Goal: Information Seeking & Learning: Learn about a topic

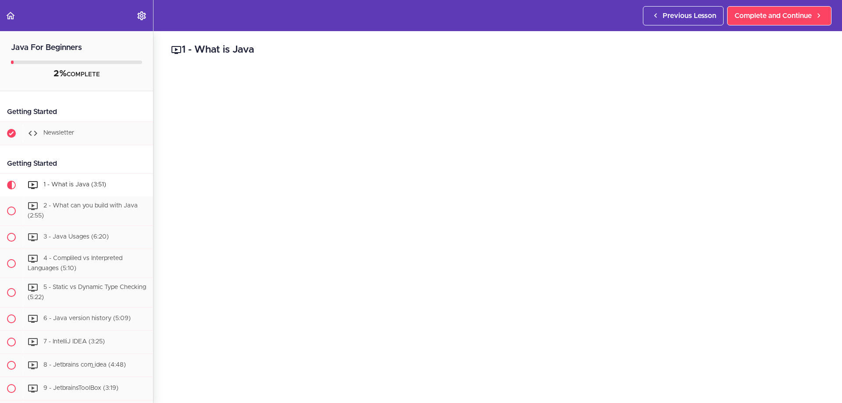
scroll to position [106, 0]
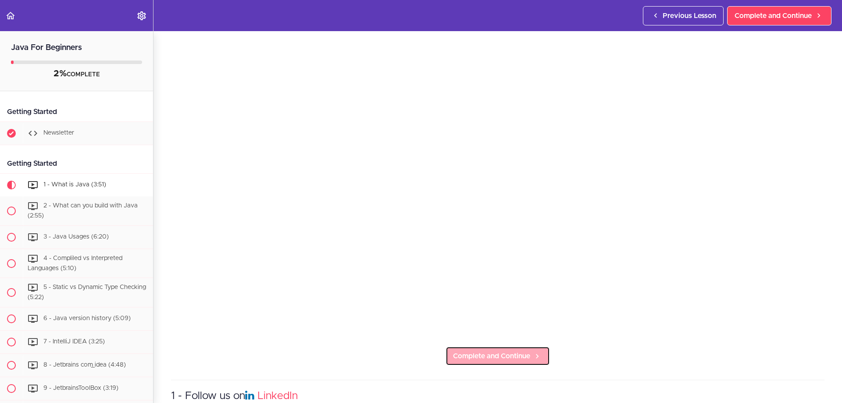
click at [470, 351] on span "Complete and Continue" at bounding box center [491, 356] width 77 height 11
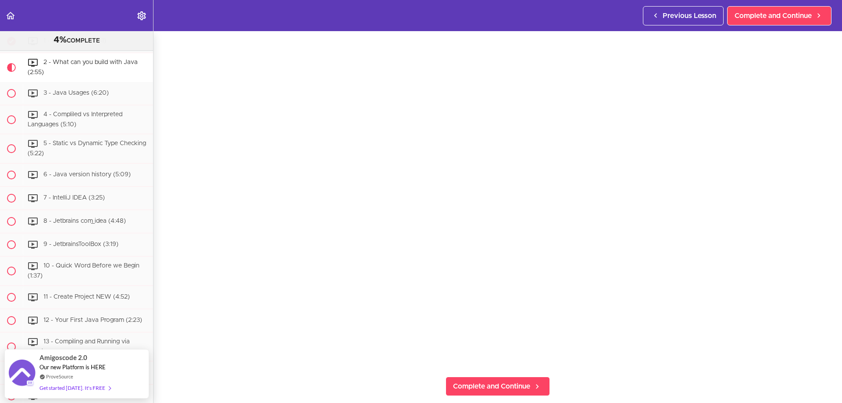
scroll to position [76, 0]
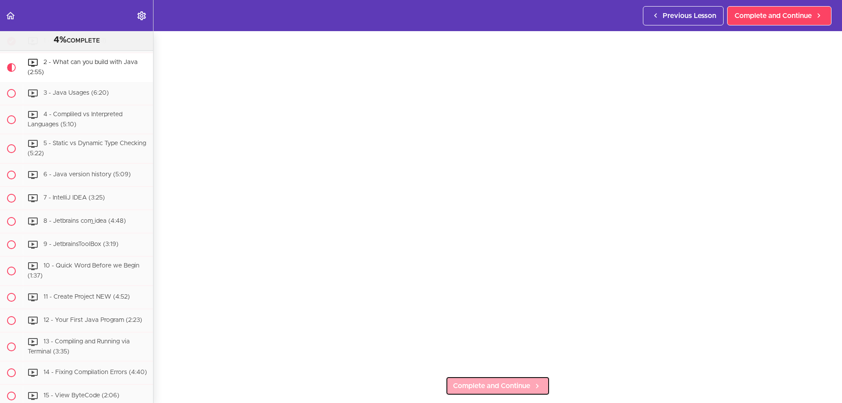
click at [491, 387] on span "Complete and Continue" at bounding box center [491, 386] width 77 height 11
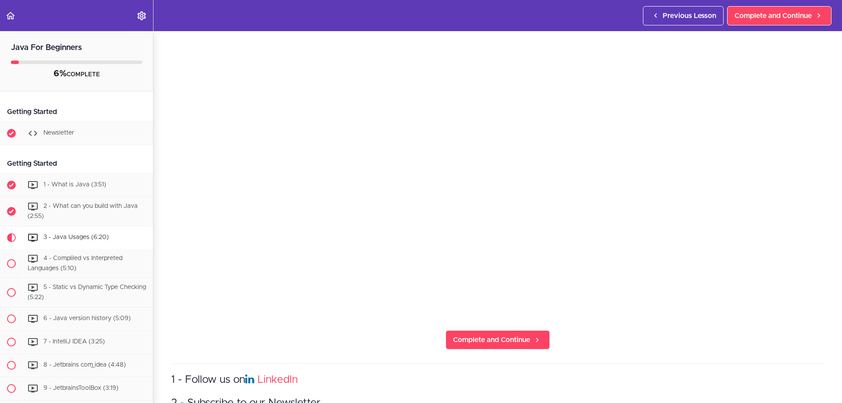
scroll to position [122, 0]
click at [488, 335] on span "Complete and Continue" at bounding box center [491, 339] width 77 height 11
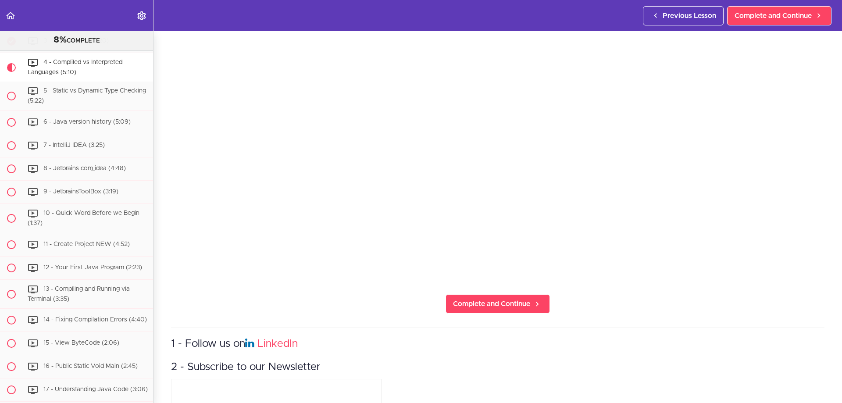
scroll to position [163, 0]
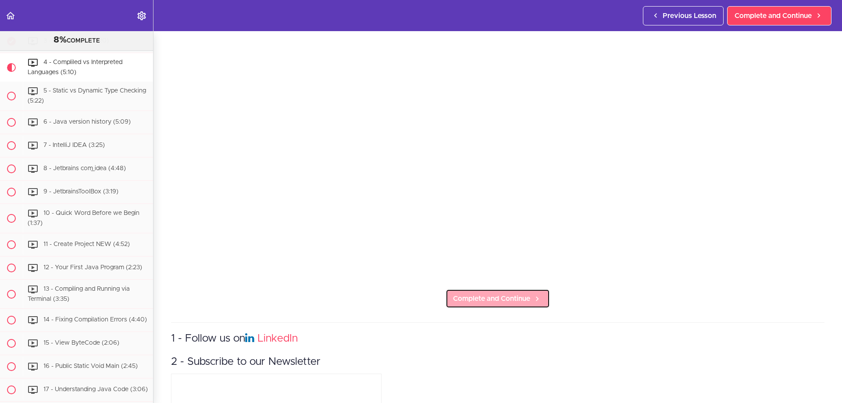
click at [522, 296] on span "Complete and Continue" at bounding box center [491, 299] width 77 height 11
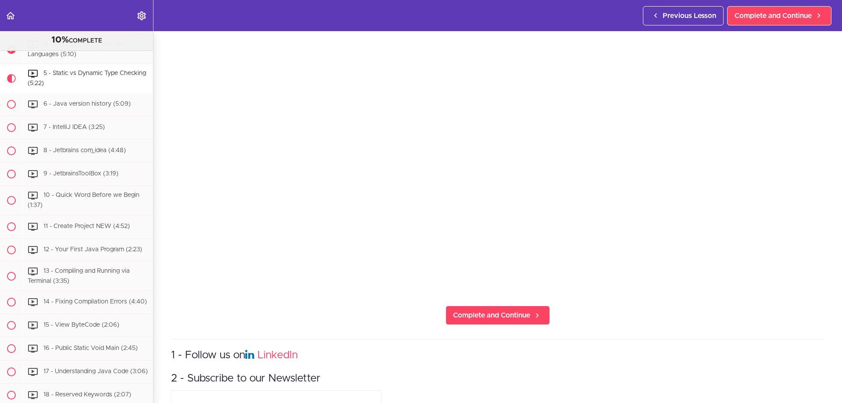
scroll to position [152, 0]
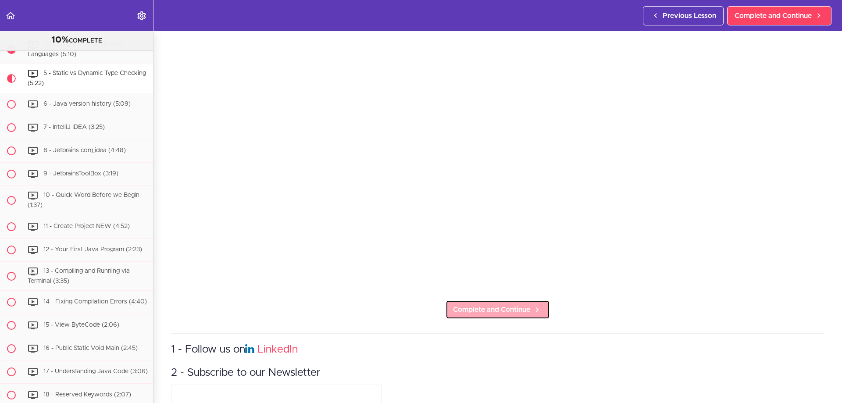
click at [516, 306] on span "Complete and Continue" at bounding box center [491, 309] width 77 height 11
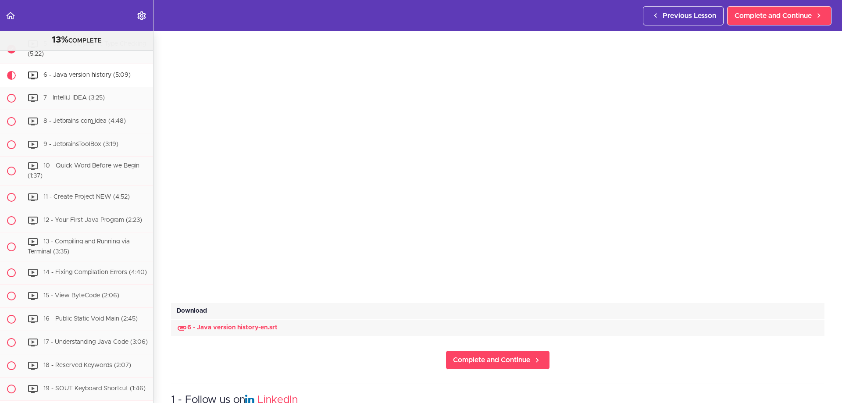
scroll to position [149, 0]
click at [501, 355] on span "Complete and Continue" at bounding box center [491, 360] width 77 height 11
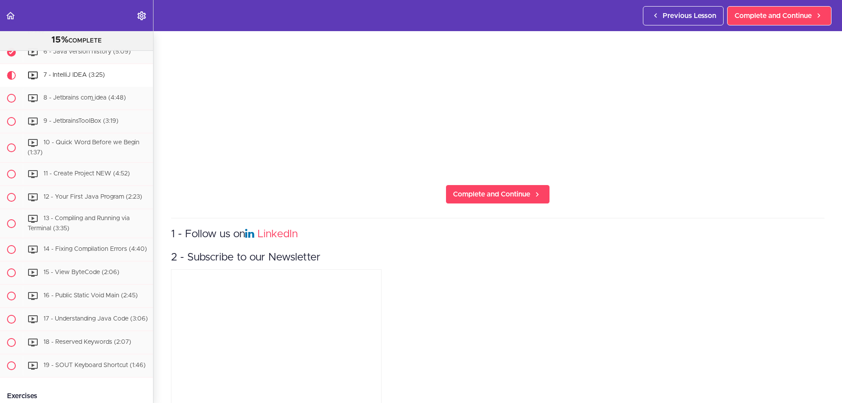
scroll to position [268, 0]
click at [500, 189] on span "Complete and Continue" at bounding box center [491, 194] width 77 height 11
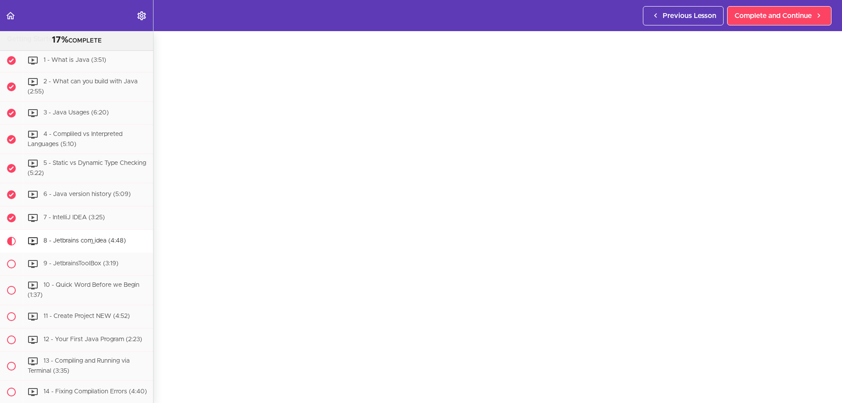
scroll to position [289, 0]
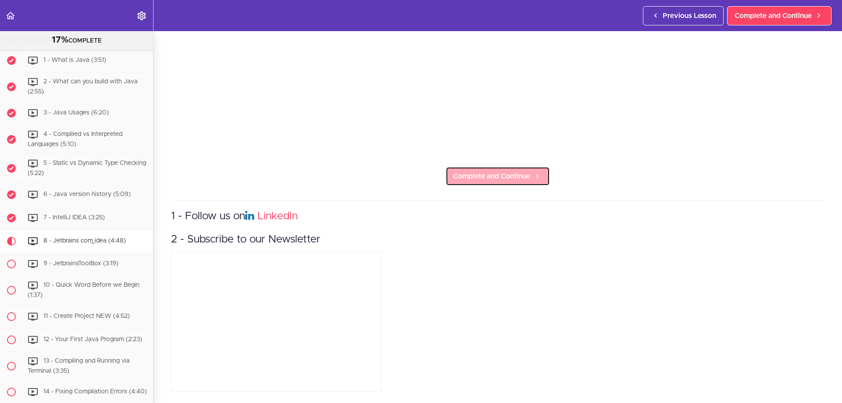
click at [476, 167] on link "Complete and Continue" at bounding box center [498, 176] width 104 height 19
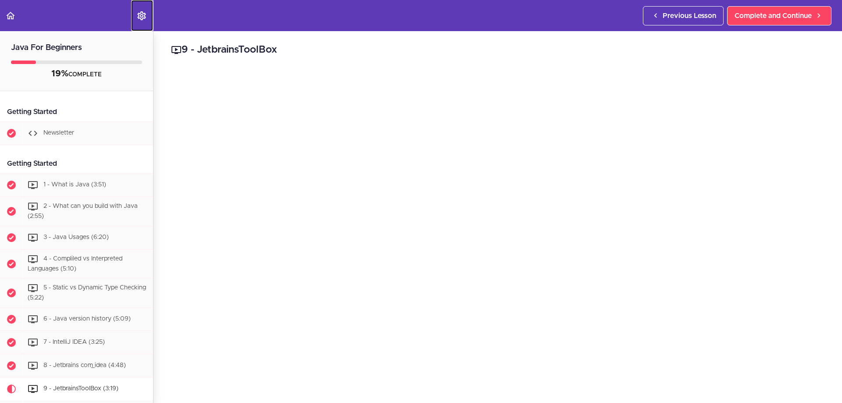
click at [142, 21] on icon "Settings Menu" at bounding box center [141, 16] width 11 height 11
click at [204, 63] on label "menuitem" at bounding box center [208, 62] width 15 height 8
click at [204, 63] on input "Autocomplete" at bounding box center [204, 63] width 6 height 6
checkbox input "true"
click at [14, 17] on icon "Back to course curriculum" at bounding box center [10, 16] width 11 height 11
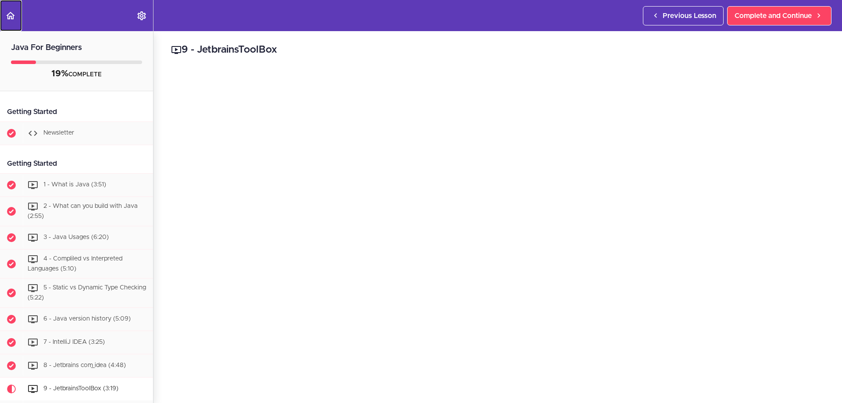
click at [10, 17] on use "Back to course curriculum" at bounding box center [10, 15] width 9 height 7
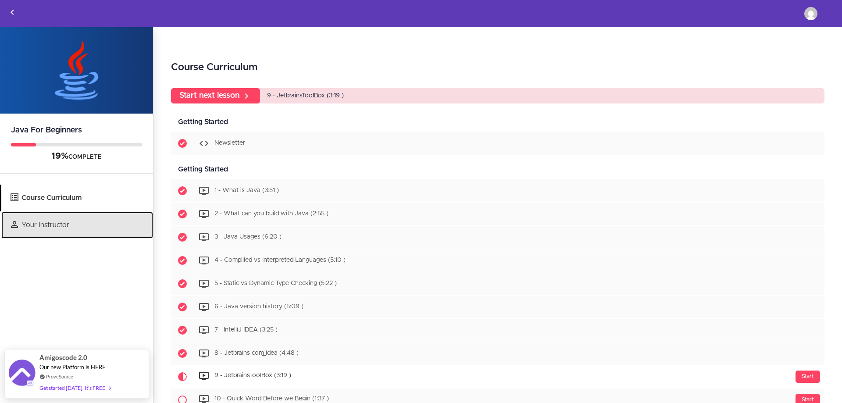
click at [48, 223] on link "Your Instructor" at bounding box center [77, 225] width 152 height 27
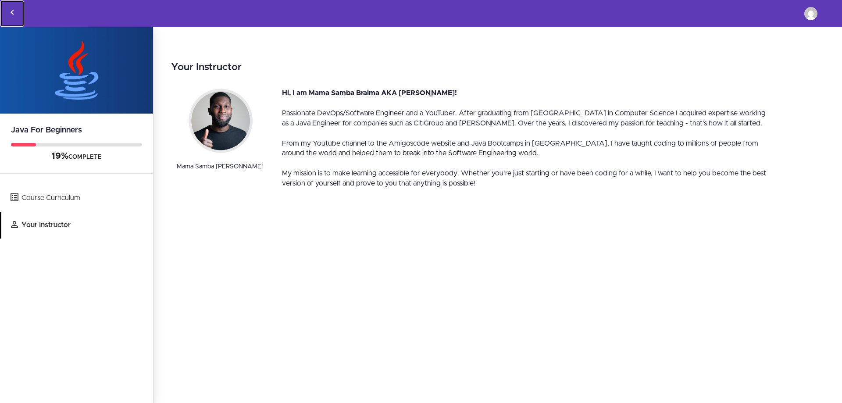
click at [8, 10] on icon "Back to courses" at bounding box center [12, 12] width 11 height 11
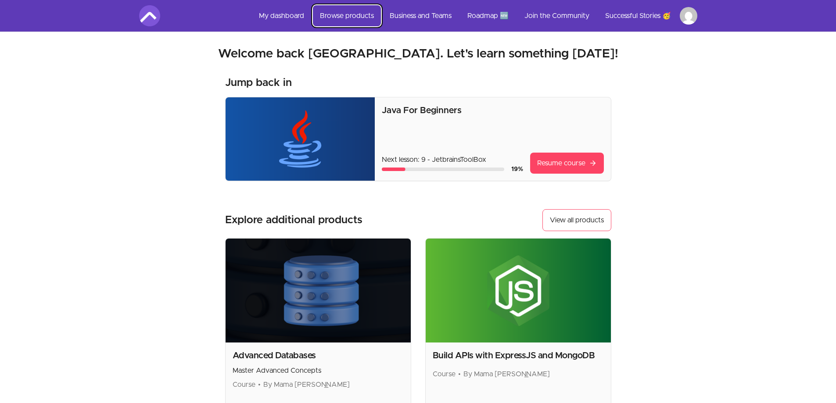
click at [354, 11] on link "Browse products" at bounding box center [347, 15] width 68 height 21
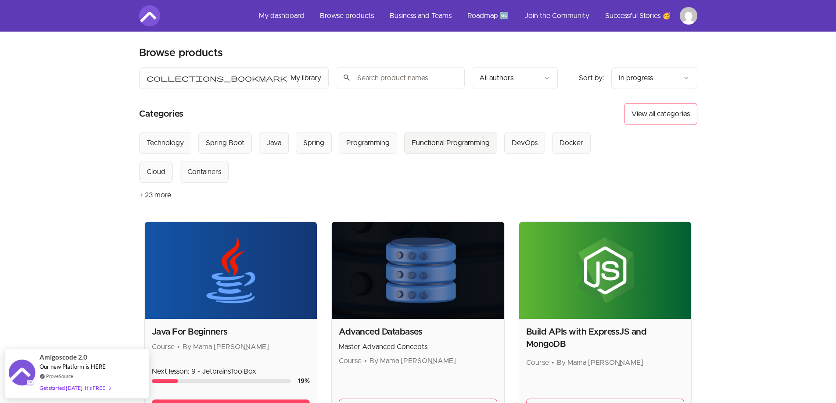
click at [437, 143] on div "Functional Programming" at bounding box center [451, 143] width 78 height 11
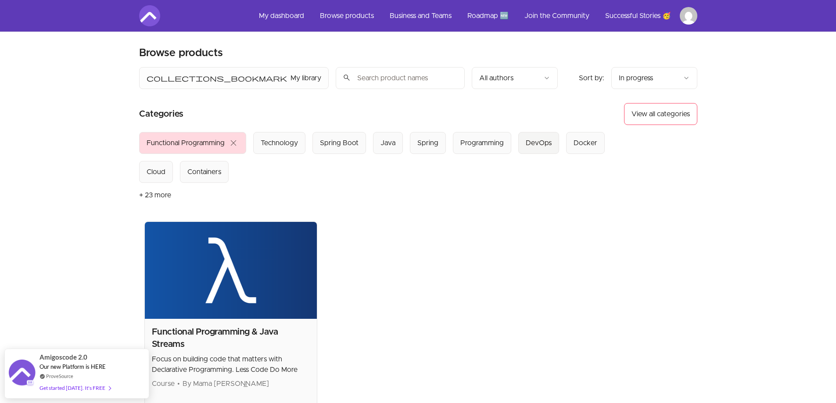
click at [518, 148] on button "DevOps" at bounding box center [538, 143] width 41 height 22
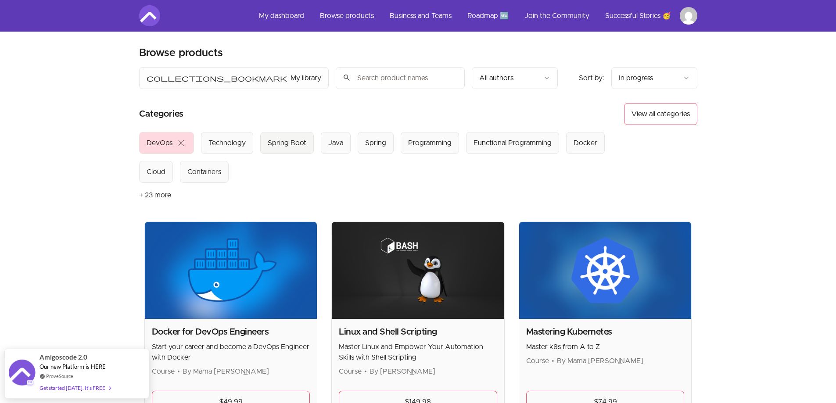
click at [279, 140] on div "Spring Boot" at bounding box center [287, 143] width 39 height 11
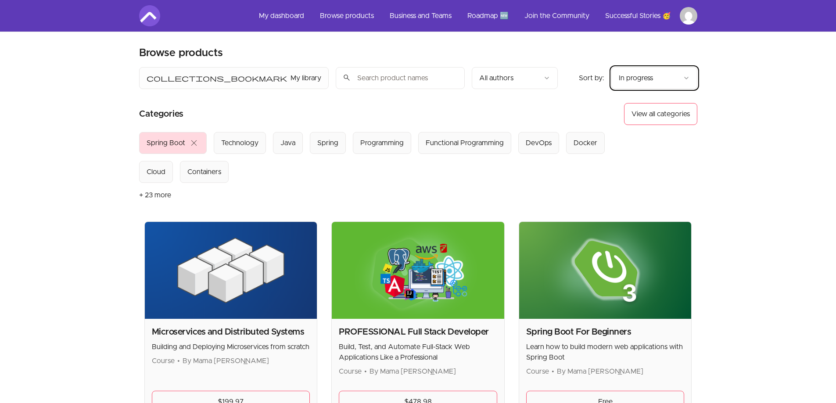
click at [488, 13] on link "Roadmap 🆕" at bounding box center [487, 15] width 55 height 21
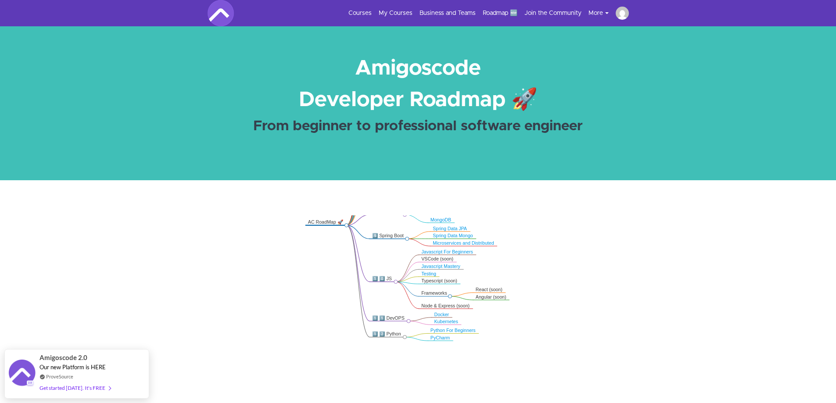
drag, startPoint x: 247, startPoint y: 333, endPoint x: 195, endPoint y: 187, distance: 155.1
click at [195, 187] on div ".markmap{font:300 16px/20px sans-serif}.markmap-link{fill:none}.markmap-node>ci…" at bounding box center [418, 337] width 836 height 314
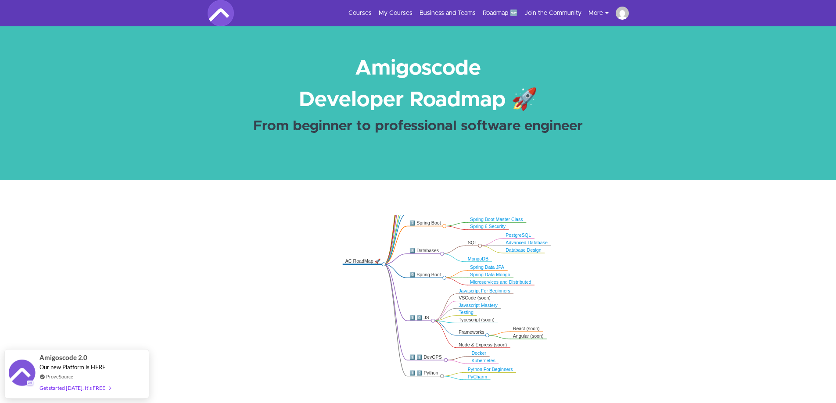
drag, startPoint x: 230, startPoint y: 284, endPoint x: 340, endPoint y: 373, distance: 141.0
click at [340, 373] on icon ".markmap{font:300 16px/20px sans-serif}.markmap-link{fill:none}.markmap-node>ci…" at bounding box center [418, 336] width 836 height 242
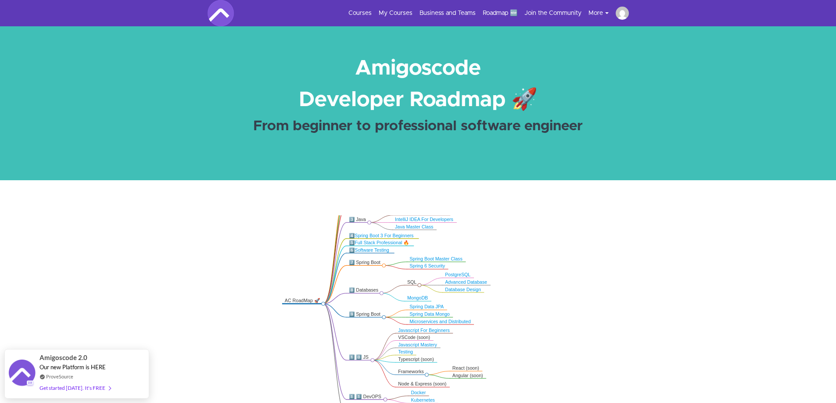
drag, startPoint x: 314, startPoint y: 318, endPoint x: 222, endPoint y: 342, distance: 94.3
click at [222, 342] on icon ".markmap{font:300 16px/20px sans-serif}.markmap-link{fill:none}.markmap-node>ci…" at bounding box center [418, 336] width 836 height 242
click at [434, 260] on link "Spring Boot Master Class" at bounding box center [436, 259] width 53 height 5
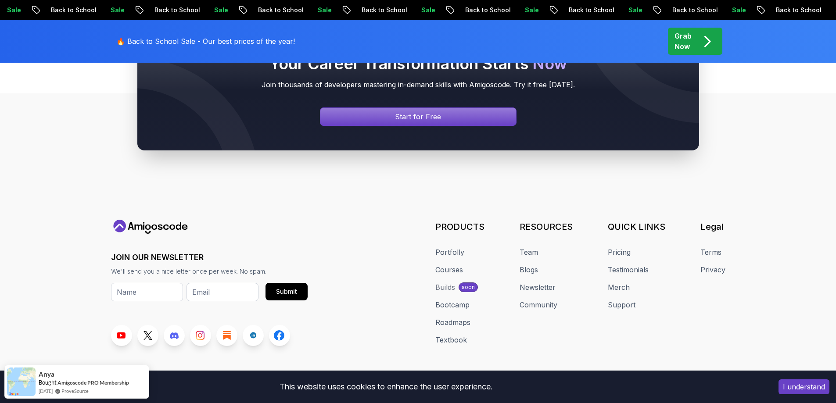
scroll to position [2730, 0]
click at [451, 264] on link "Courses" at bounding box center [449, 269] width 28 height 11
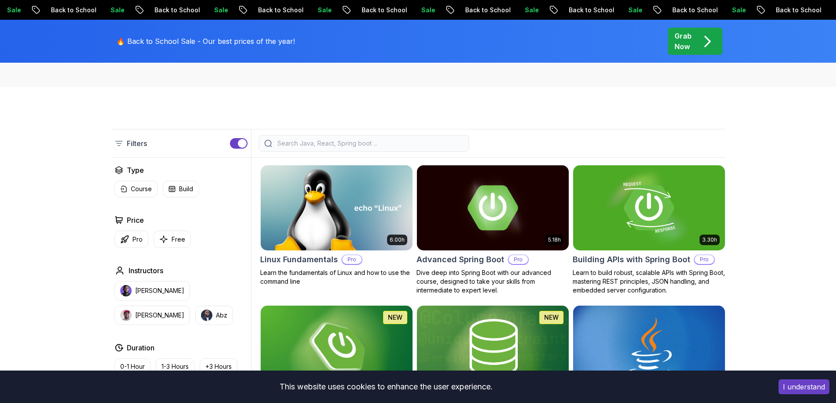
scroll to position [180, 0]
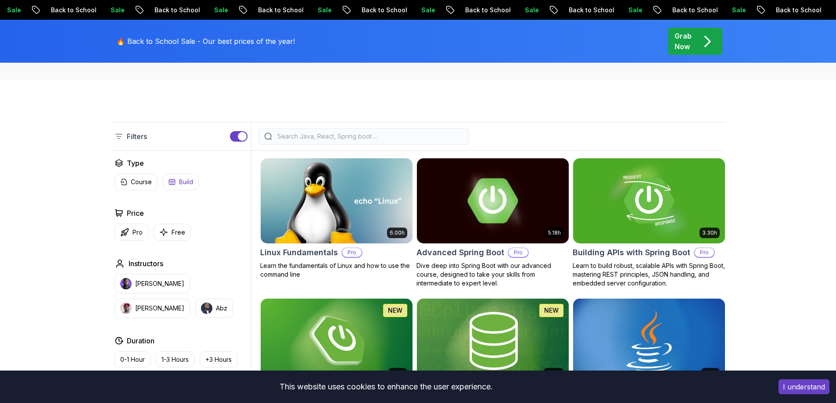
click at [173, 187] on button "Build" at bounding box center [181, 182] width 36 height 17
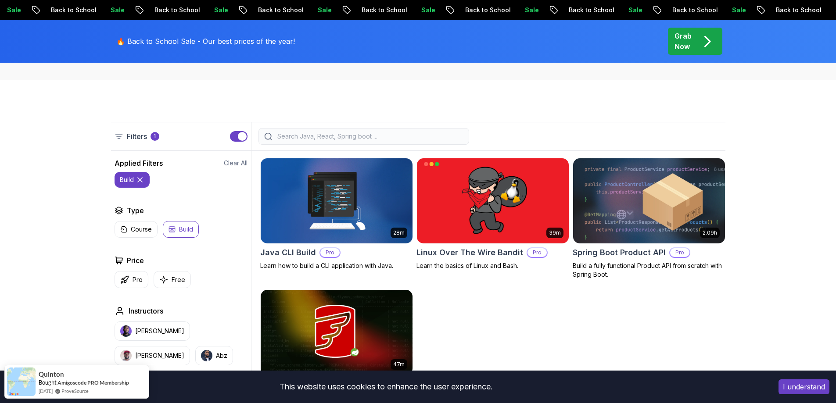
click at [140, 181] on icon at bounding box center [140, 179] width 9 height 9
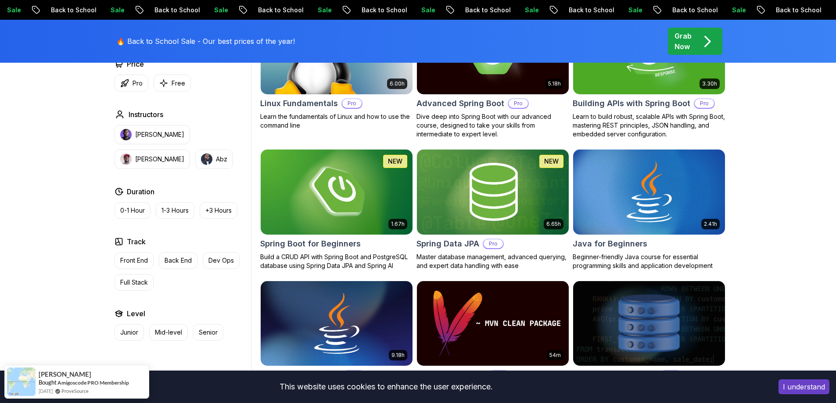
scroll to position [330, 0]
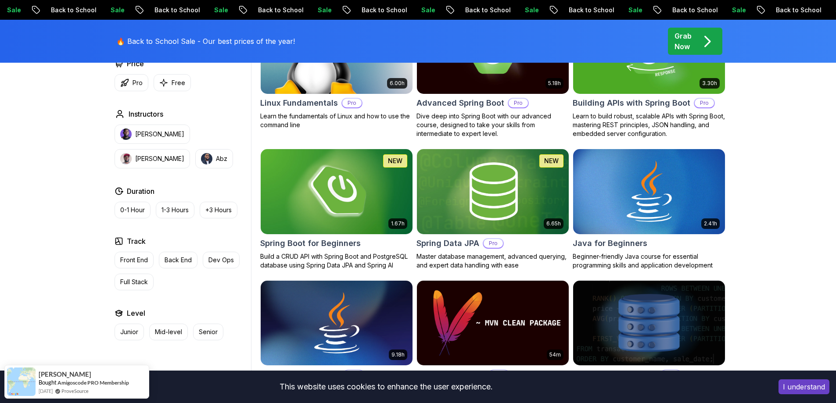
click at [286, 224] on img at bounding box center [336, 191] width 159 height 89
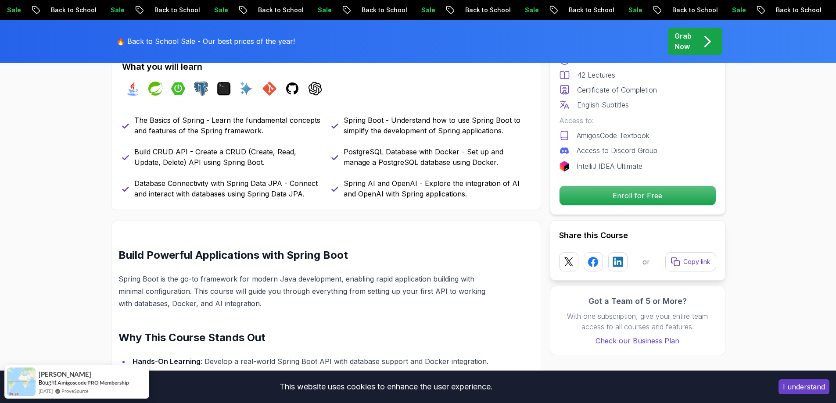
scroll to position [399, 0]
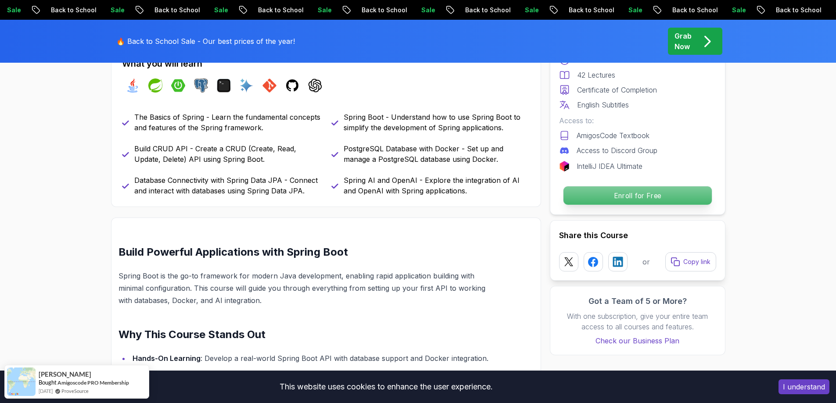
click at [627, 193] on p "Enroll for Free" at bounding box center [637, 195] width 148 height 18
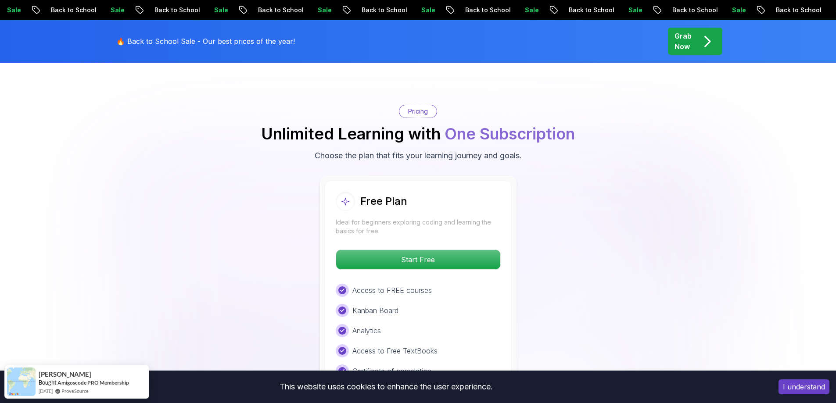
scroll to position [1786, 0]
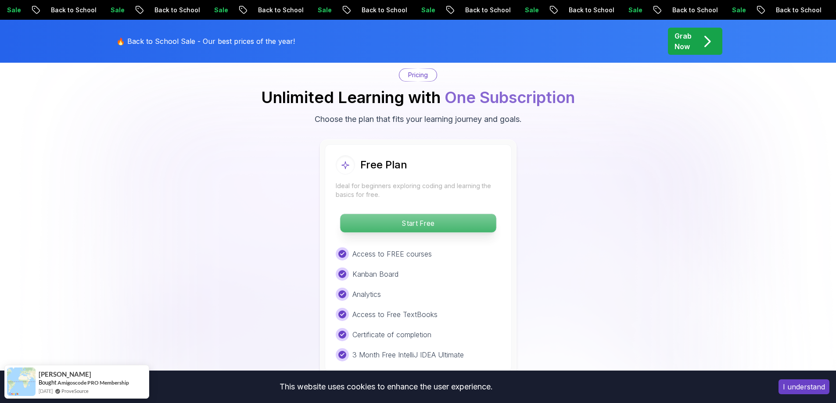
click at [429, 214] on p "Start Free" at bounding box center [418, 223] width 156 height 18
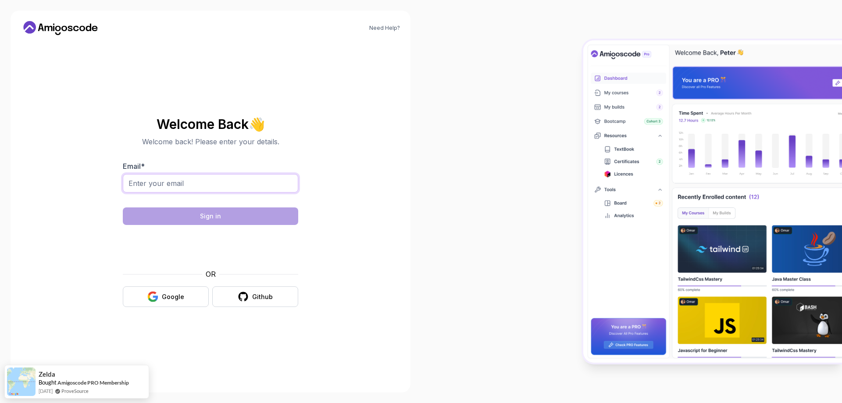
click at [252, 187] on input "Email *" at bounding box center [210, 183] width 175 height 18
type input "[EMAIL_ADDRESS][DOMAIN_NAME]"
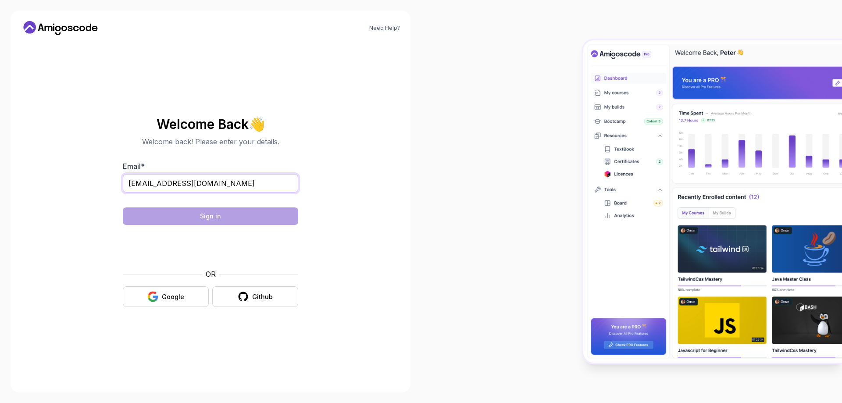
click at [159, 188] on input "[EMAIL_ADDRESS][DOMAIN_NAME]" at bounding box center [210, 183] width 175 height 18
click at [182, 306] on button "Google" at bounding box center [166, 296] width 86 height 21
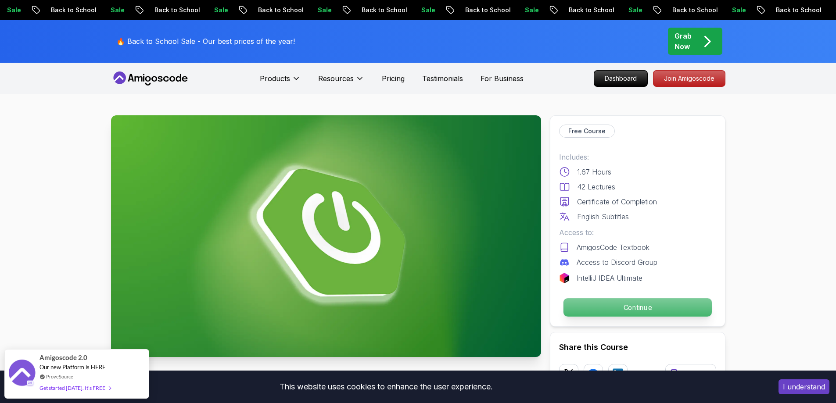
click at [663, 309] on p "Continue" at bounding box center [637, 307] width 148 height 18
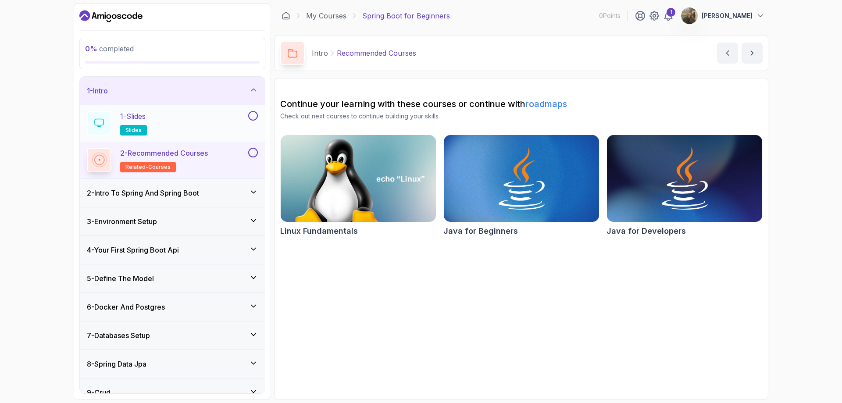
click at [201, 117] on div "1 - Slides slides" at bounding box center [167, 123] width 160 height 25
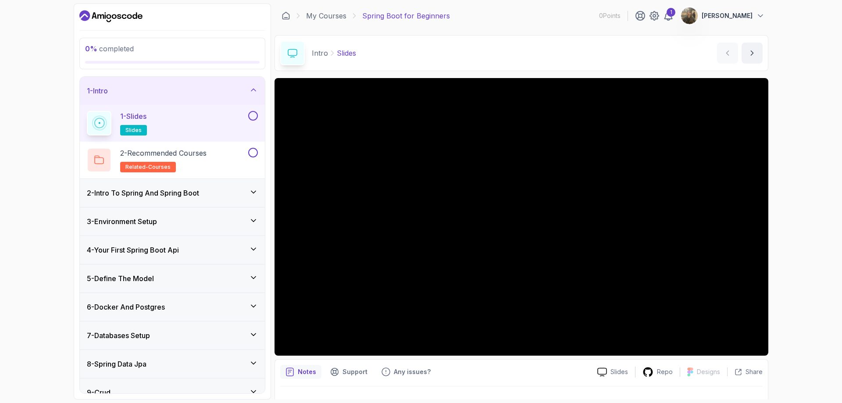
click at [254, 116] on button at bounding box center [253, 116] width 10 height 10
click at [254, 116] on icon at bounding box center [253, 115] width 8 height 9
click at [226, 197] on div "2 - Intro To Spring And Spring Boot" at bounding box center [172, 193] width 171 height 11
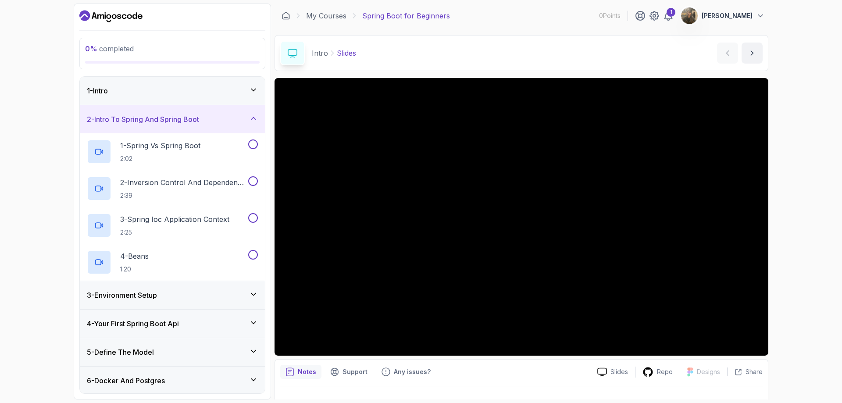
click at [170, 93] on div "1 - Intro" at bounding box center [172, 91] width 171 height 11
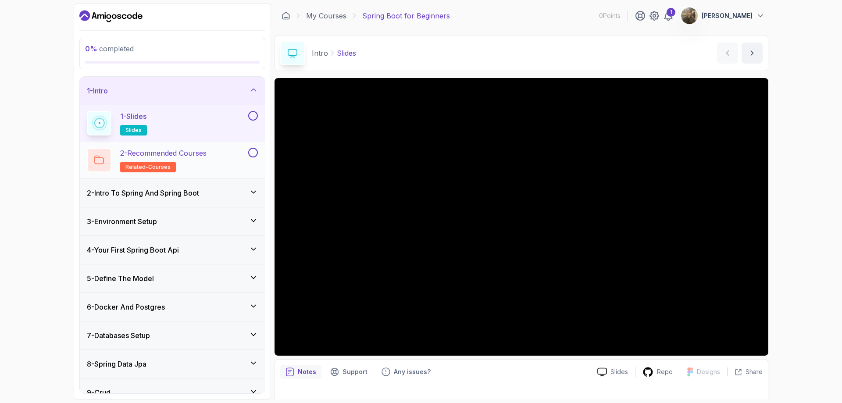
click at [197, 150] on p "2 - Recommended Courses" at bounding box center [163, 153] width 86 height 11
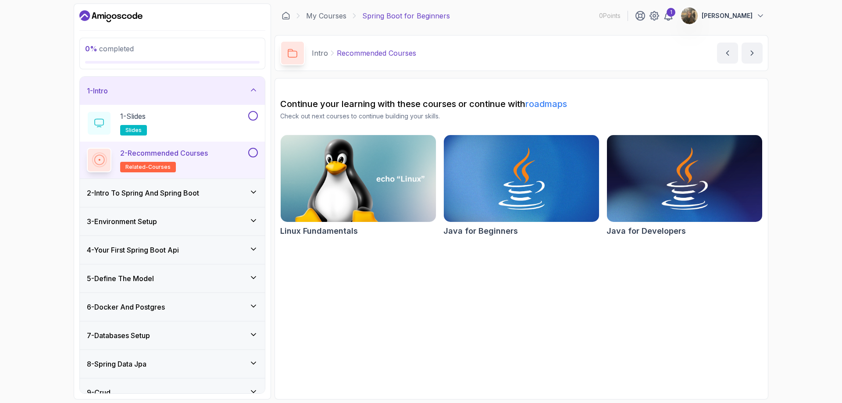
scroll to position [99, 0]
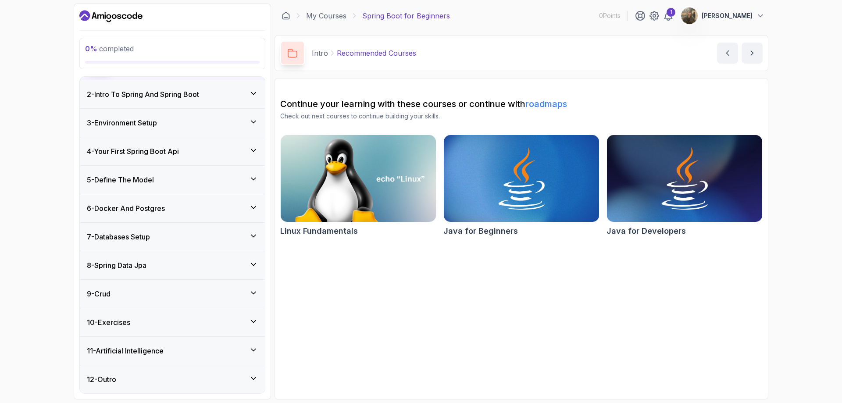
click at [227, 287] on div "9 - Crud" at bounding box center [172, 294] width 185 height 28
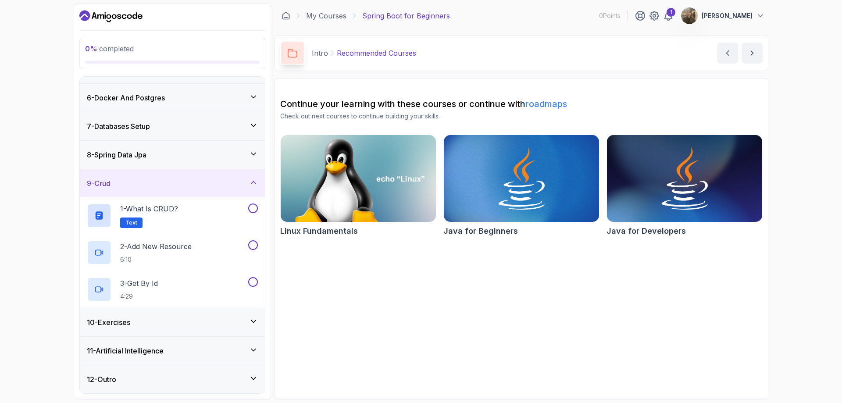
scroll to position [0, 0]
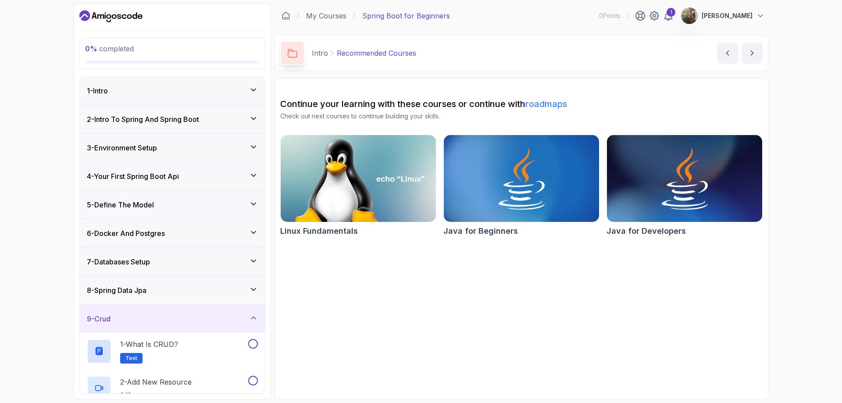
click at [194, 99] on div "1 - Intro" at bounding box center [172, 91] width 185 height 28
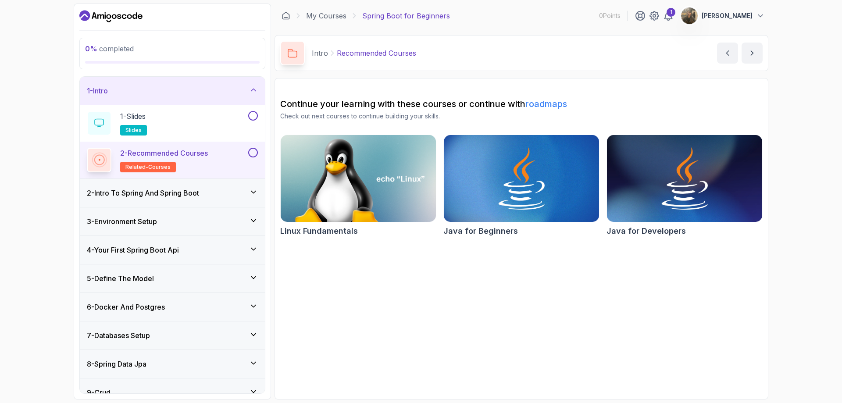
click at [215, 198] on div "2 - Intro To Spring And Spring Boot" at bounding box center [172, 193] width 185 height 28
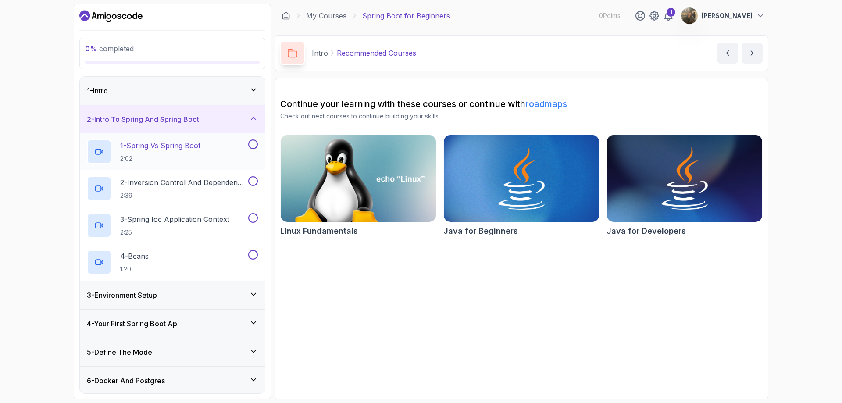
click at [179, 142] on p "1 - Spring Vs Spring Boot" at bounding box center [160, 145] width 80 height 11
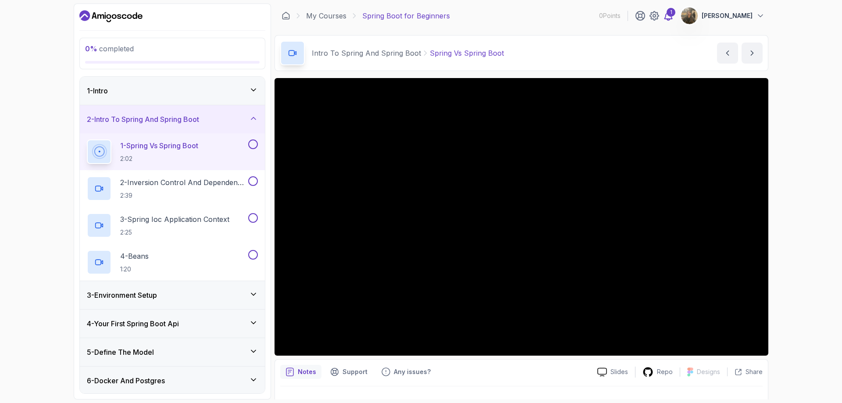
click at [667, 18] on icon at bounding box center [668, 16] width 11 height 11
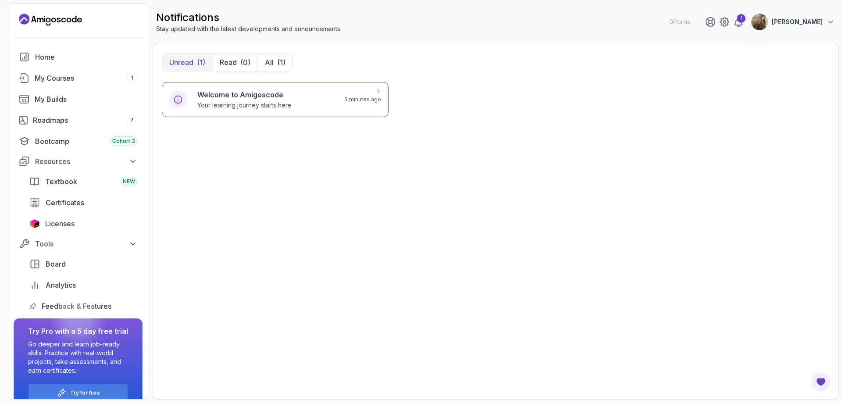
click at [283, 111] on div "Welcome to Amigoscode Your learning journey starts here 3 minutes ago" at bounding box center [275, 99] width 227 height 35
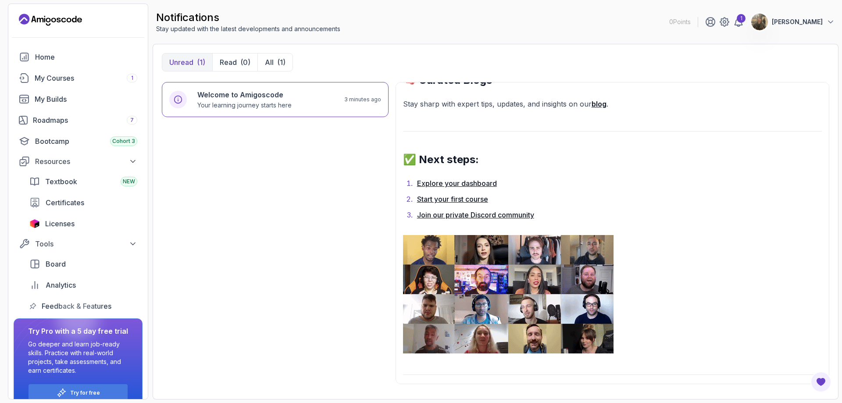
scroll to position [677, 0]
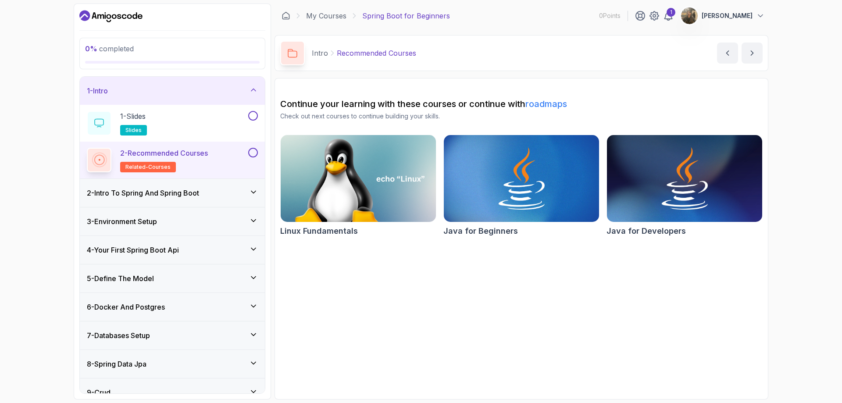
click at [183, 202] on div "2 - Intro To Spring And Spring Boot" at bounding box center [172, 193] width 185 height 28
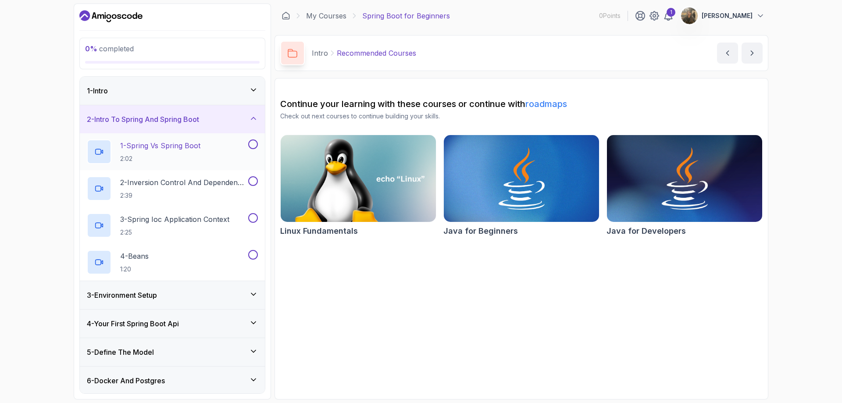
click at [169, 148] on p "1 - Spring Vs Spring Boot" at bounding box center [160, 145] width 80 height 11
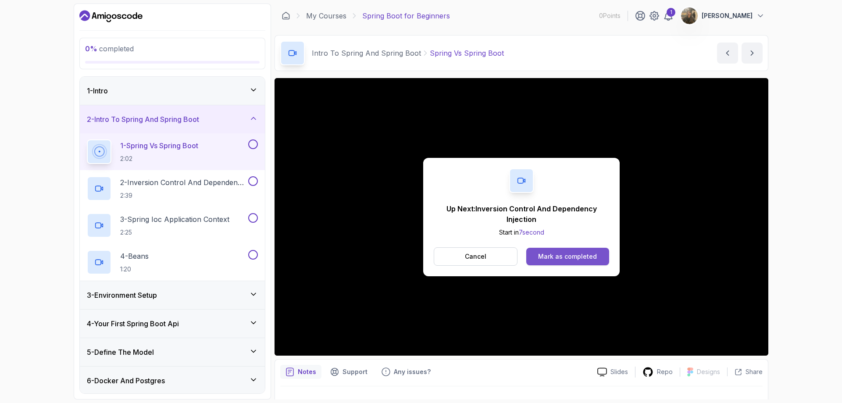
click at [573, 257] on div "Mark as completed" at bounding box center [567, 256] width 59 height 9
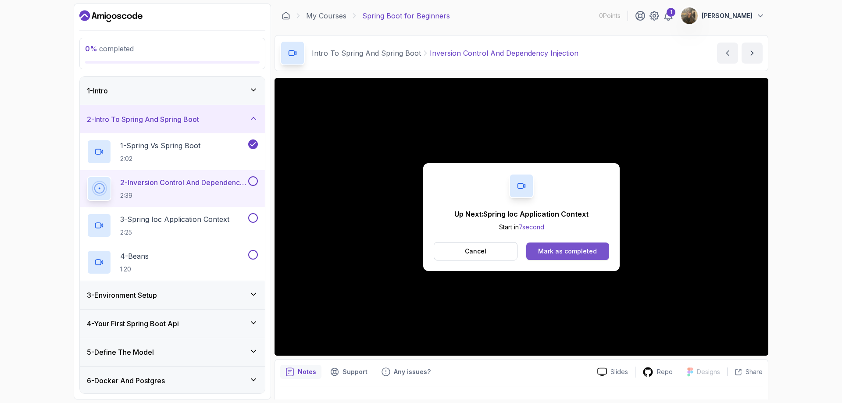
click at [576, 251] on div "Mark as completed" at bounding box center [567, 251] width 59 height 9
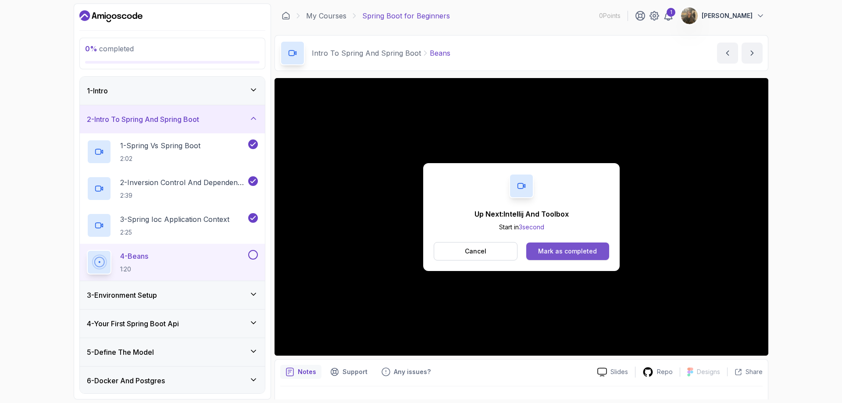
click at [555, 254] on div "Mark as completed" at bounding box center [567, 251] width 59 height 9
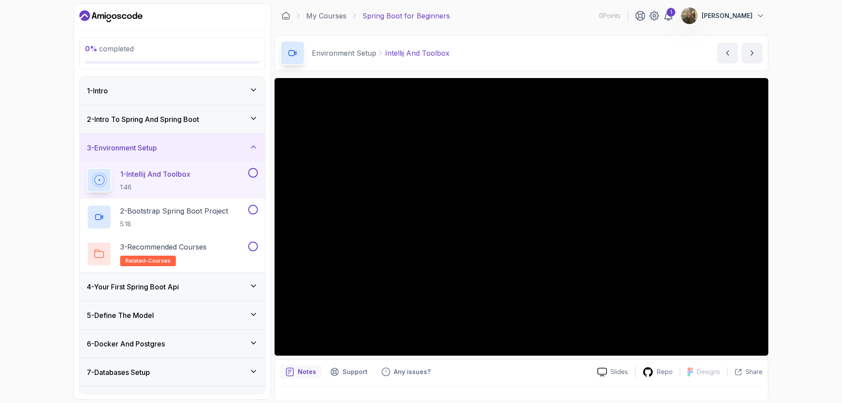
click at [334, 9] on div "My Courses Spring Boot for Beginners 0 Points 1 Malahat Shukurova" at bounding box center [522, 16] width 494 height 25
click at [334, 14] on link "My Courses" at bounding box center [326, 16] width 40 height 11
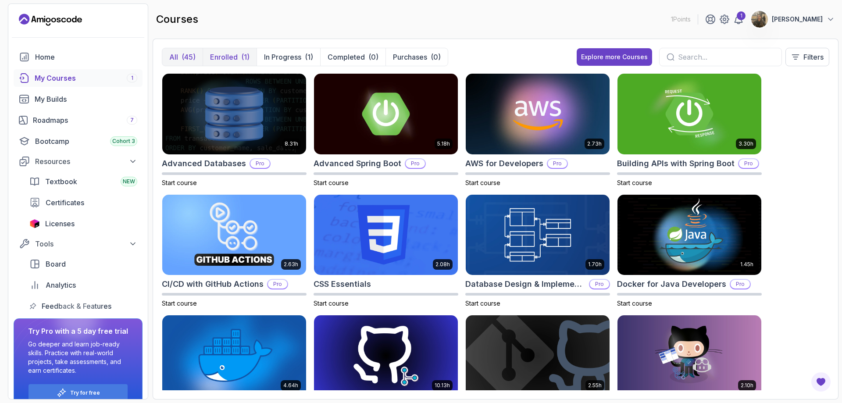
click at [225, 58] on p "Enrolled" at bounding box center [224, 57] width 28 height 11
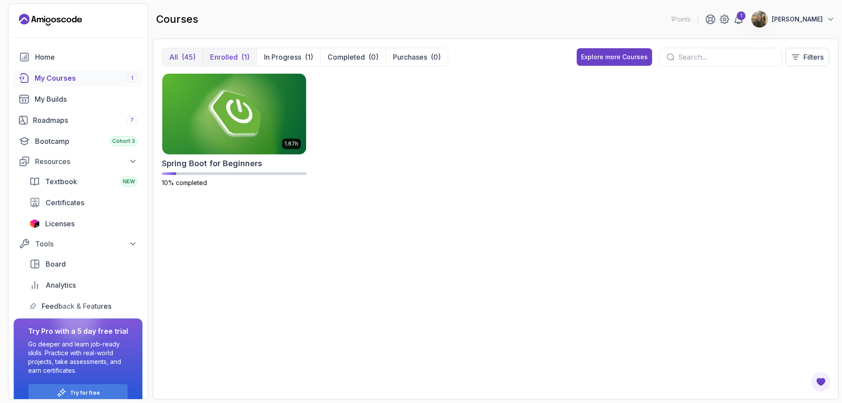
click at [179, 54] on button "All (45)" at bounding box center [182, 57] width 40 height 18
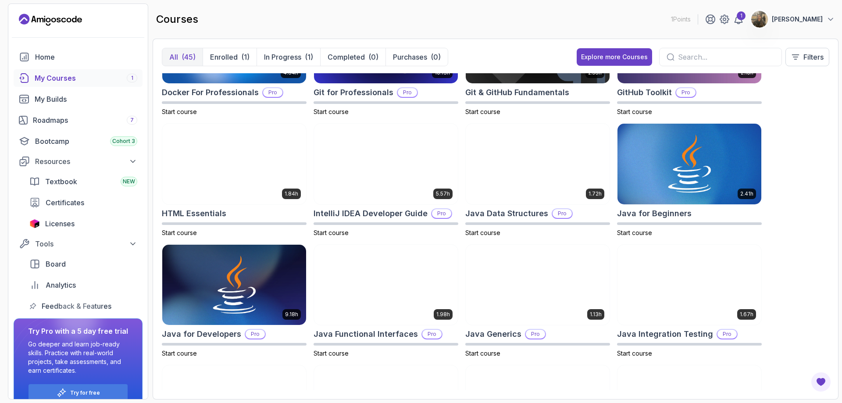
scroll to position [312, 0]
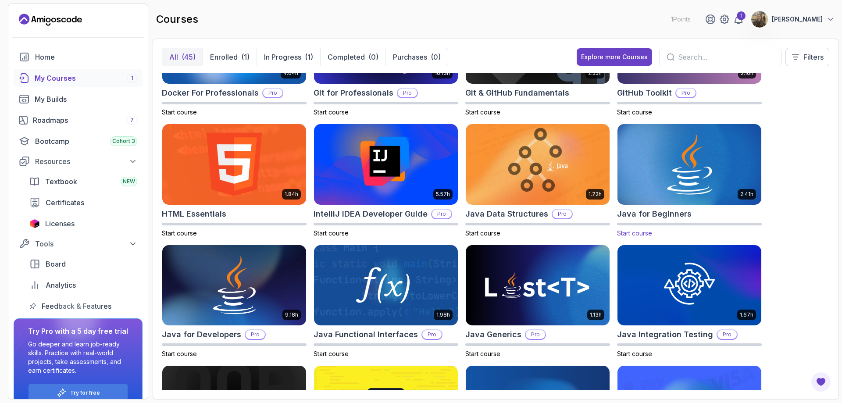
click at [659, 183] on img at bounding box center [689, 164] width 151 height 85
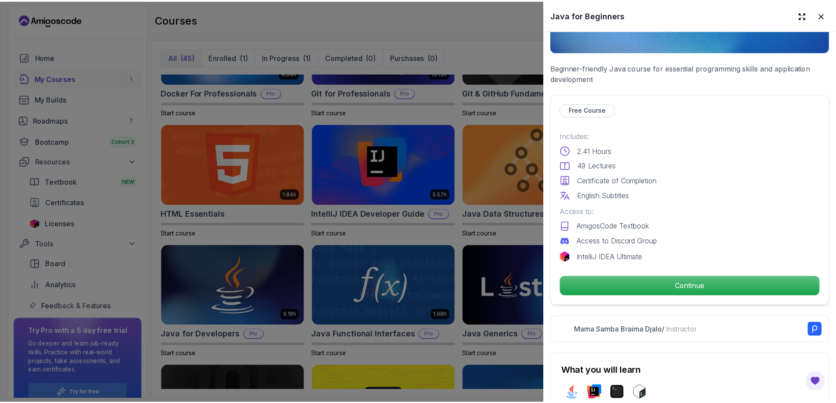
scroll to position [0, 0]
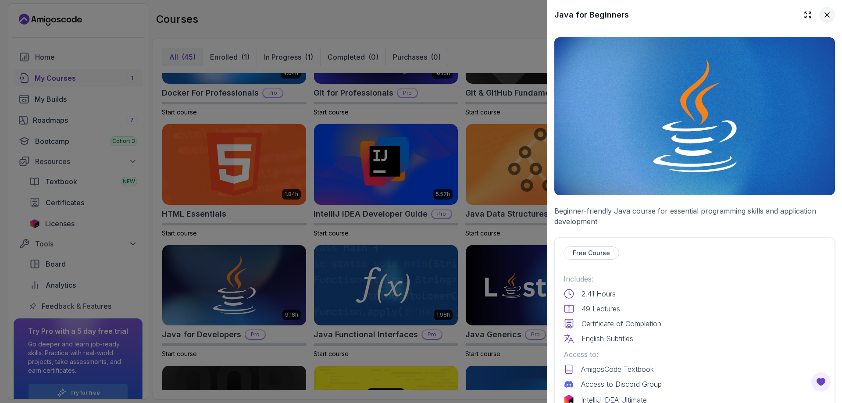
click at [823, 17] on icon at bounding box center [827, 15] width 9 height 9
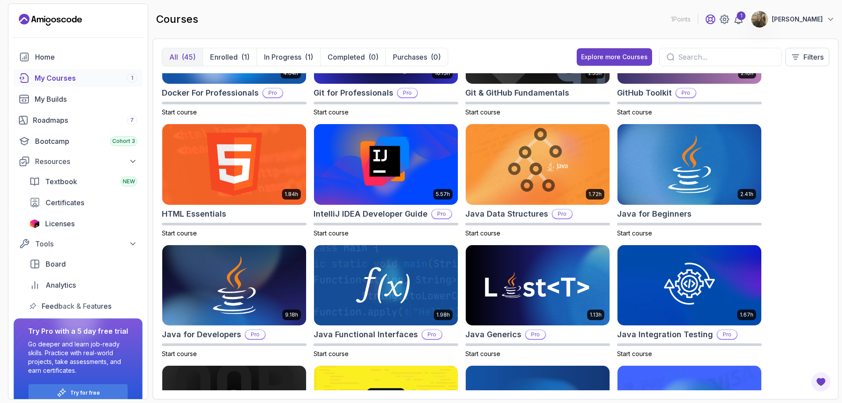
click at [706, 17] on icon at bounding box center [710, 19] width 11 height 11
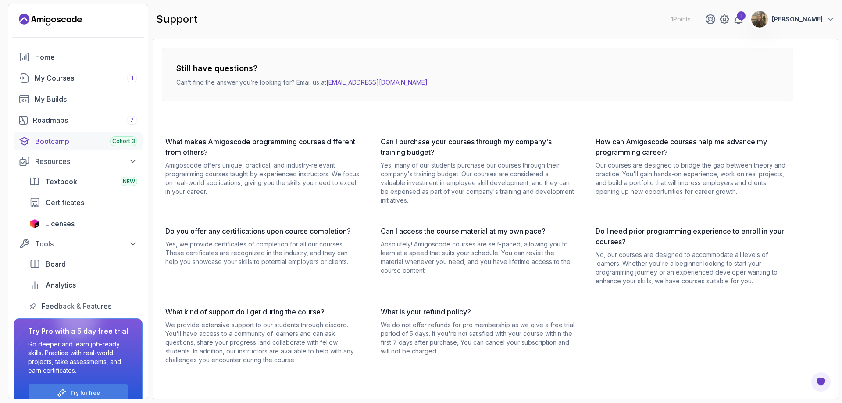
click at [54, 141] on div "Bootcamp Cohort 3" at bounding box center [86, 141] width 102 height 11
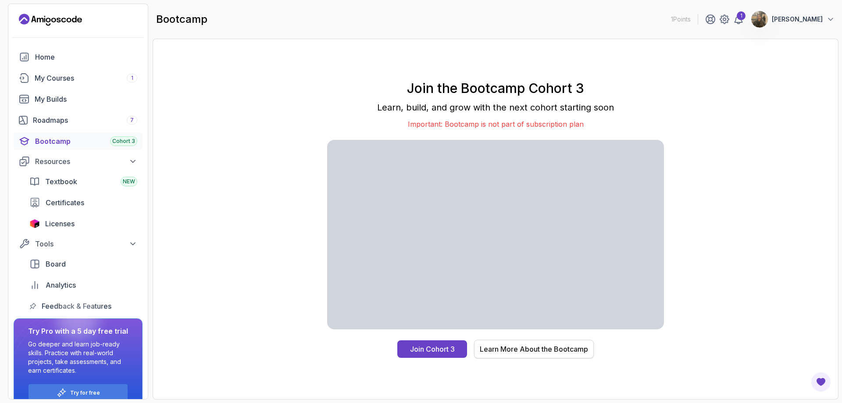
click at [480, 352] on div "Learn More About the Bootcamp" at bounding box center [534, 349] width 108 height 11
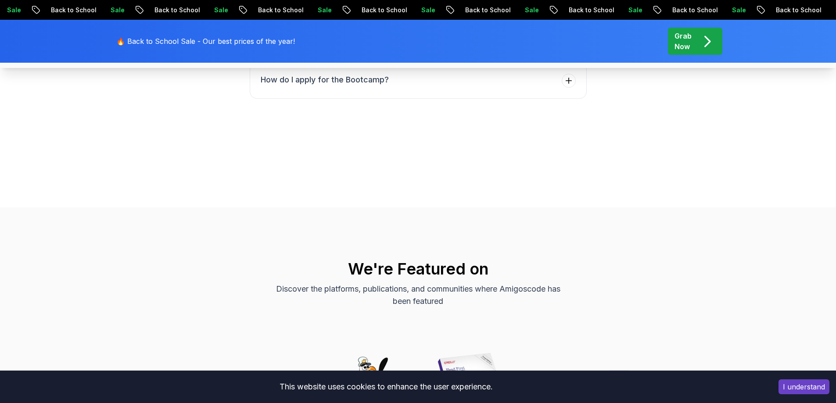
scroll to position [3663, 0]
click at [508, 98] on button "How do I apply for the Bootcamp?" at bounding box center [418, 80] width 337 height 36
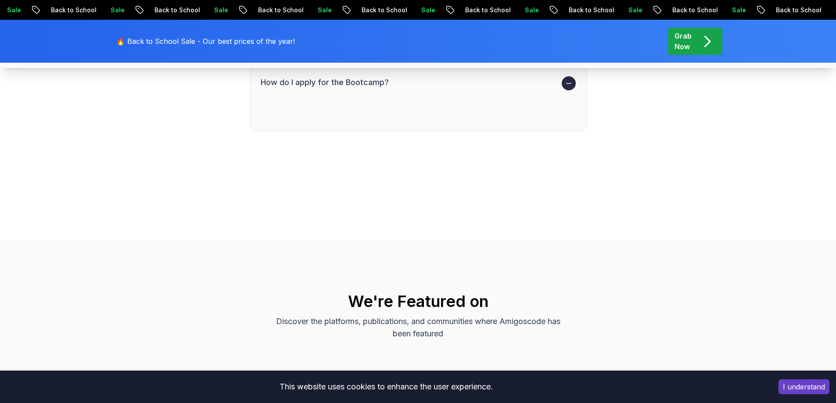
scroll to position [3628, 0]
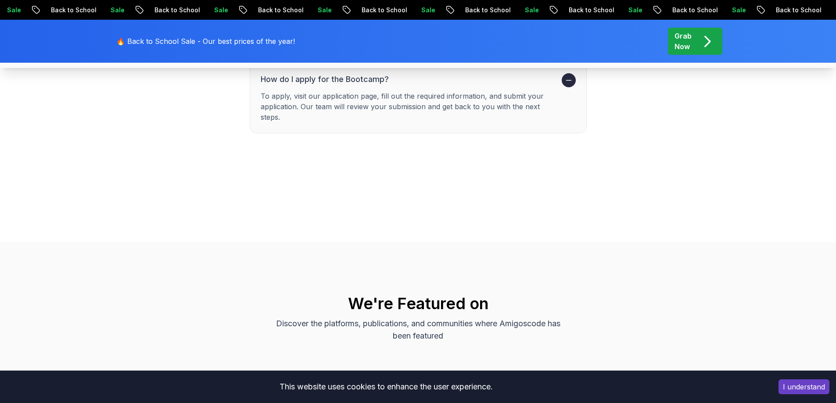
click at [505, 52] on button "Can I join the Bootcamp part-time?" at bounding box center [418, 34] width 337 height 36
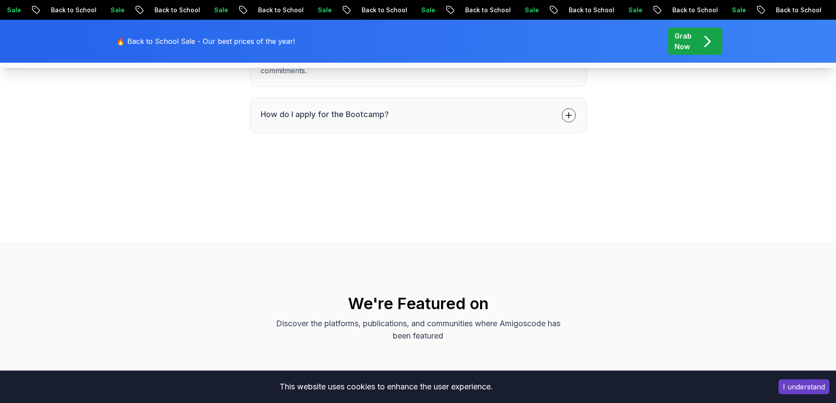
click at [539, 133] on button "How do I apply for the Bootcamp?" at bounding box center [418, 115] width 337 height 36
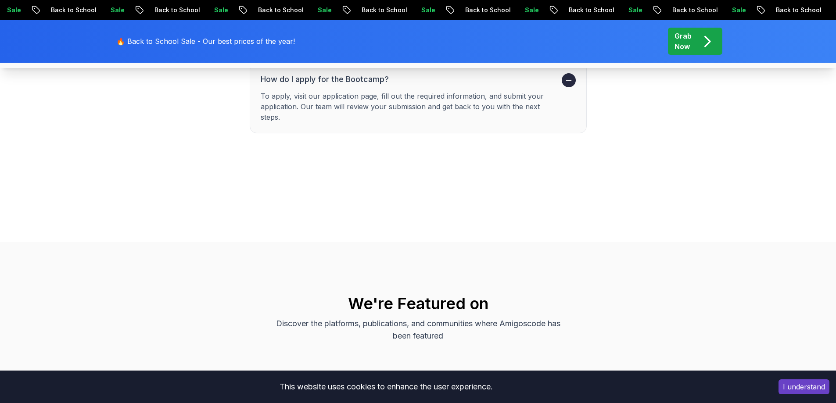
scroll to position [3474, 0]
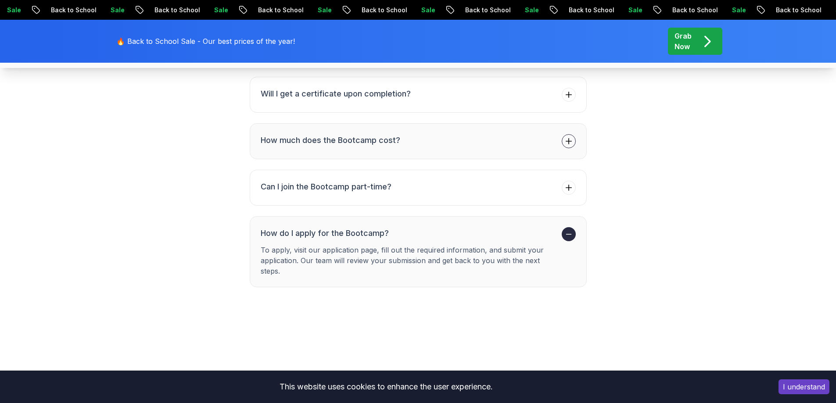
click at [525, 159] on button "How much does the Bootcamp cost?" at bounding box center [418, 141] width 337 height 36
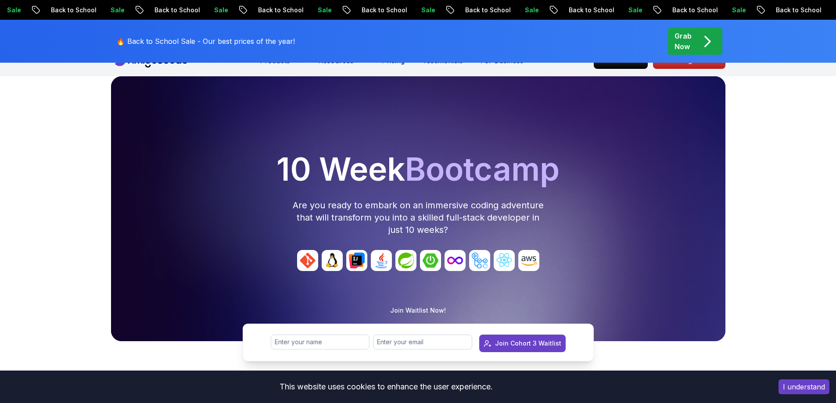
scroll to position [0, 0]
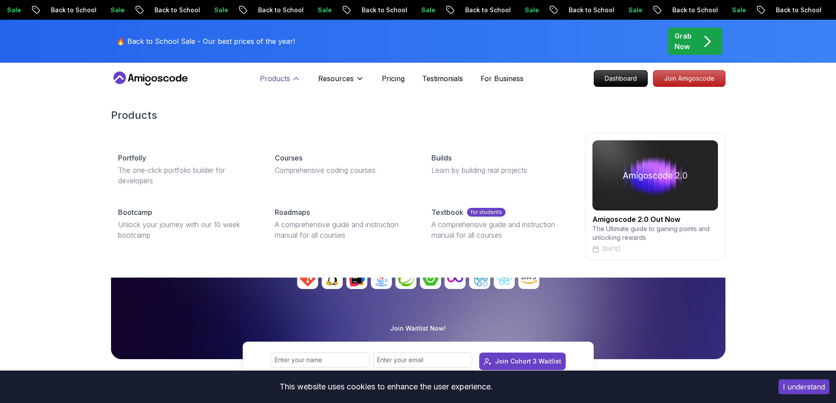
click at [295, 75] on icon at bounding box center [296, 78] width 9 height 9
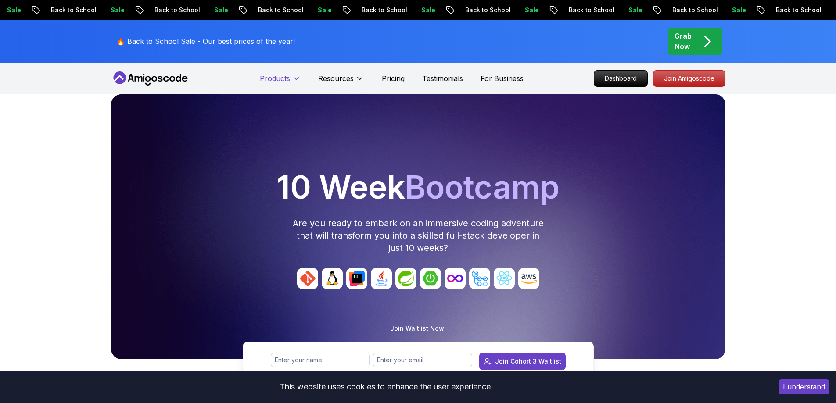
click at [295, 75] on icon at bounding box center [296, 78] width 9 height 9
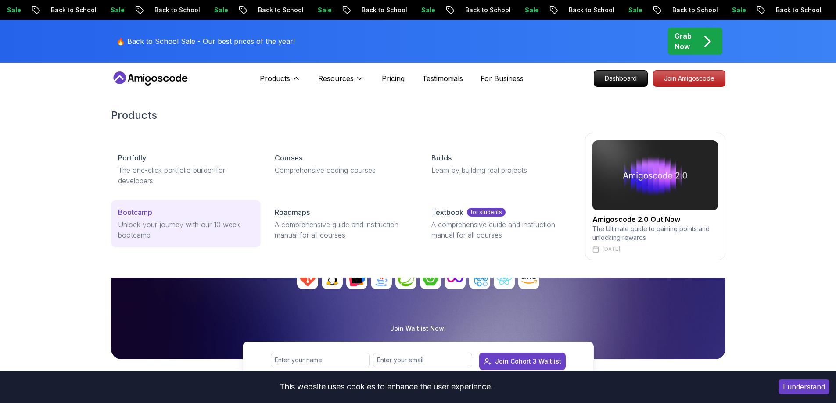
click at [148, 210] on p "Bootcamp" at bounding box center [135, 212] width 34 height 11
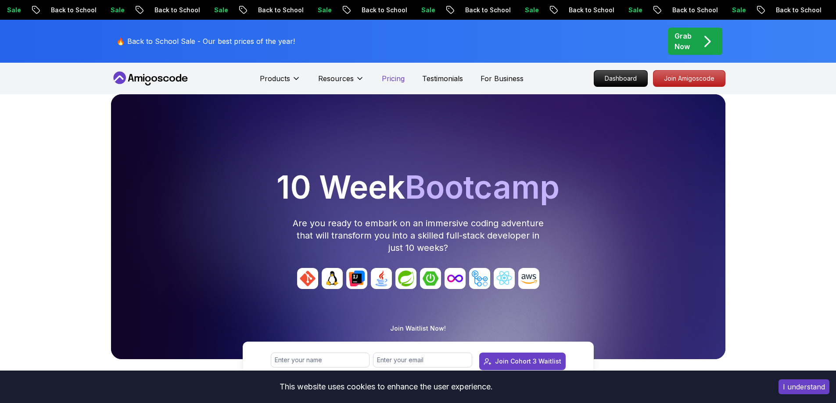
click at [396, 76] on p "Pricing" at bounding box center [393, 78] width 23 height 11
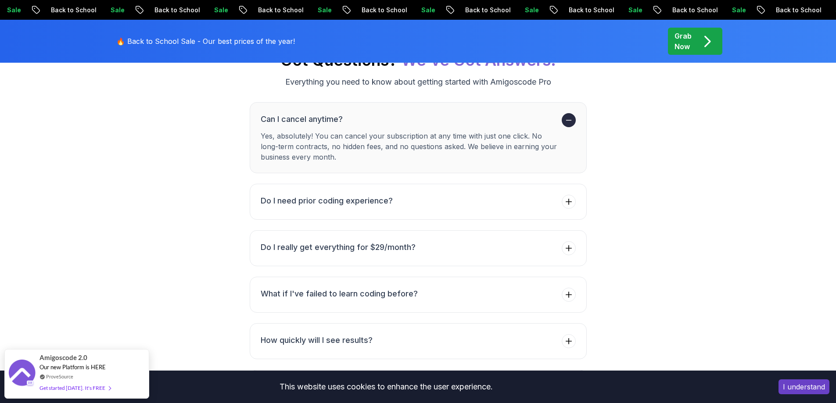
scroll to position [3133, 0]
click at [396, 287] on h3 "What if I've failed to learn coding before?" at bounding box center [339, 293] width 157 height 12
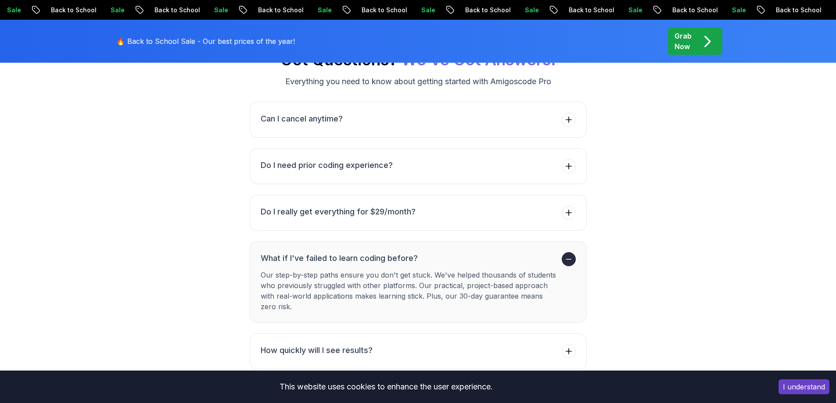
click at [396, 270] on p "Our step-by-step paths ensure you don't get stuck. We've helped thousands of st…" at bounding box center [409, 291] width 297 height 42
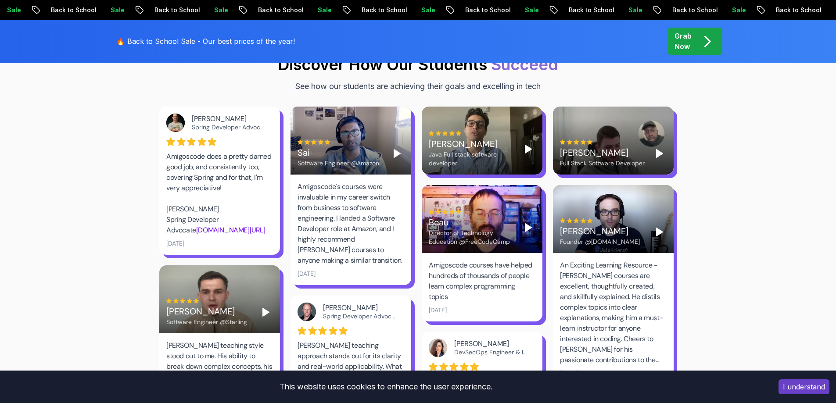
scroll to position [1193, 0]
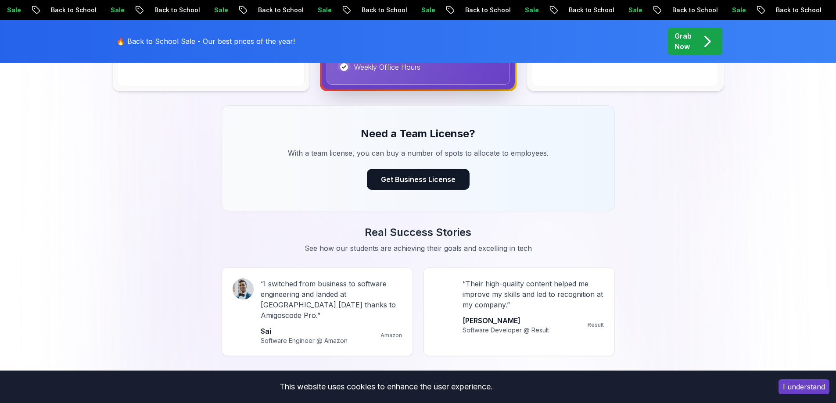
scroll to position [646, 0]
